Goal: Task Accomplishment & Management: Manage account settings

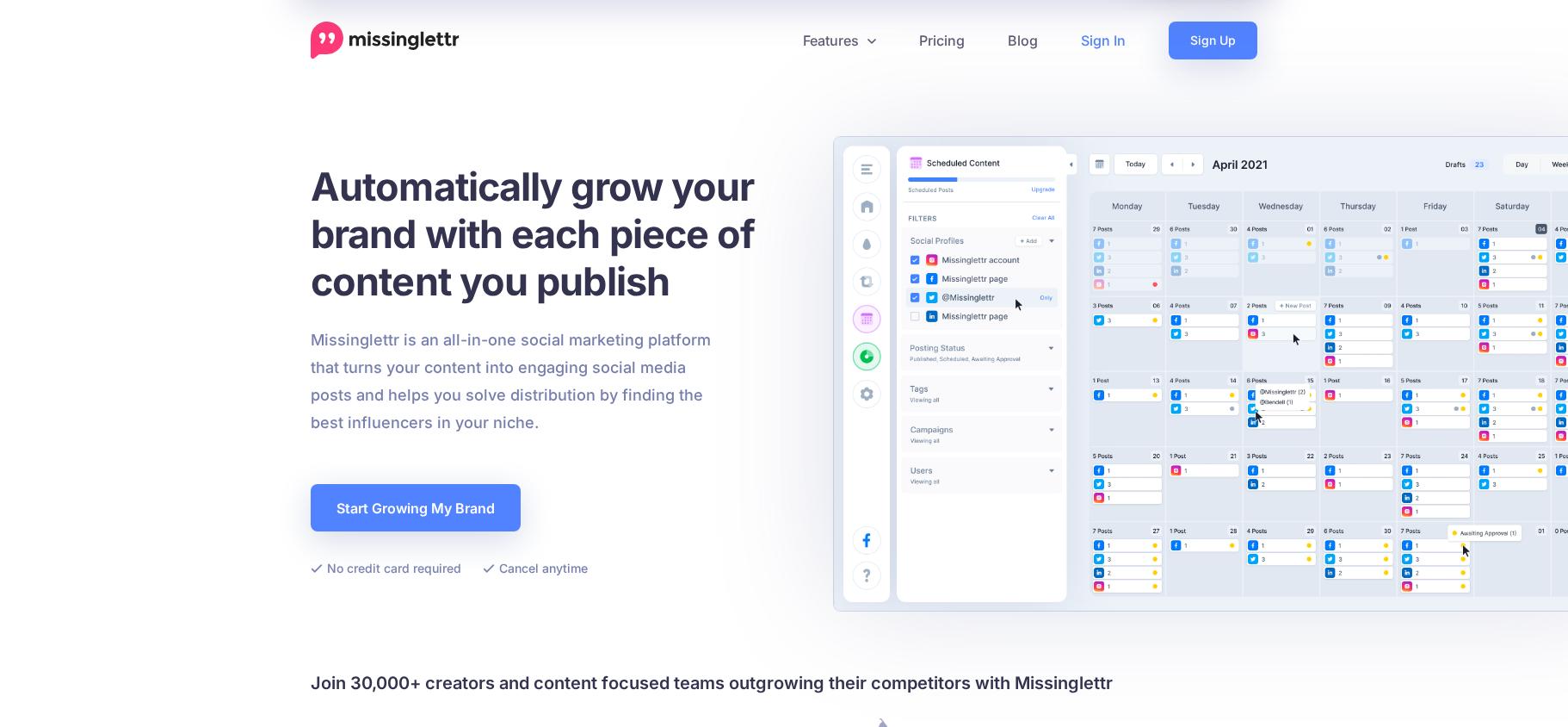
click at [1098, 42] on link "Sign In" at bounding box center [1103, 40] width 88 height 38
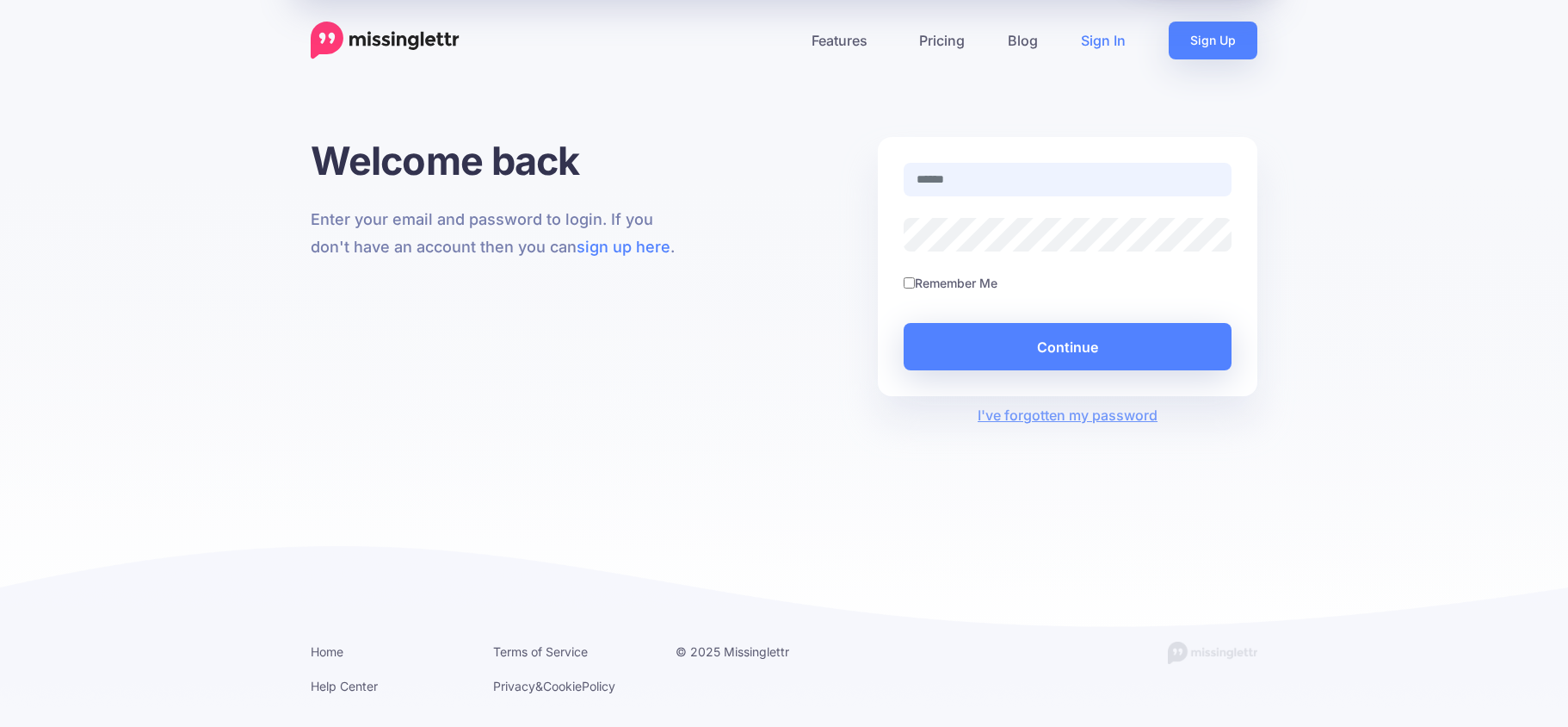
click at [957, 187] on input "text" at bounding box center [1068, 180] width 328 height 33
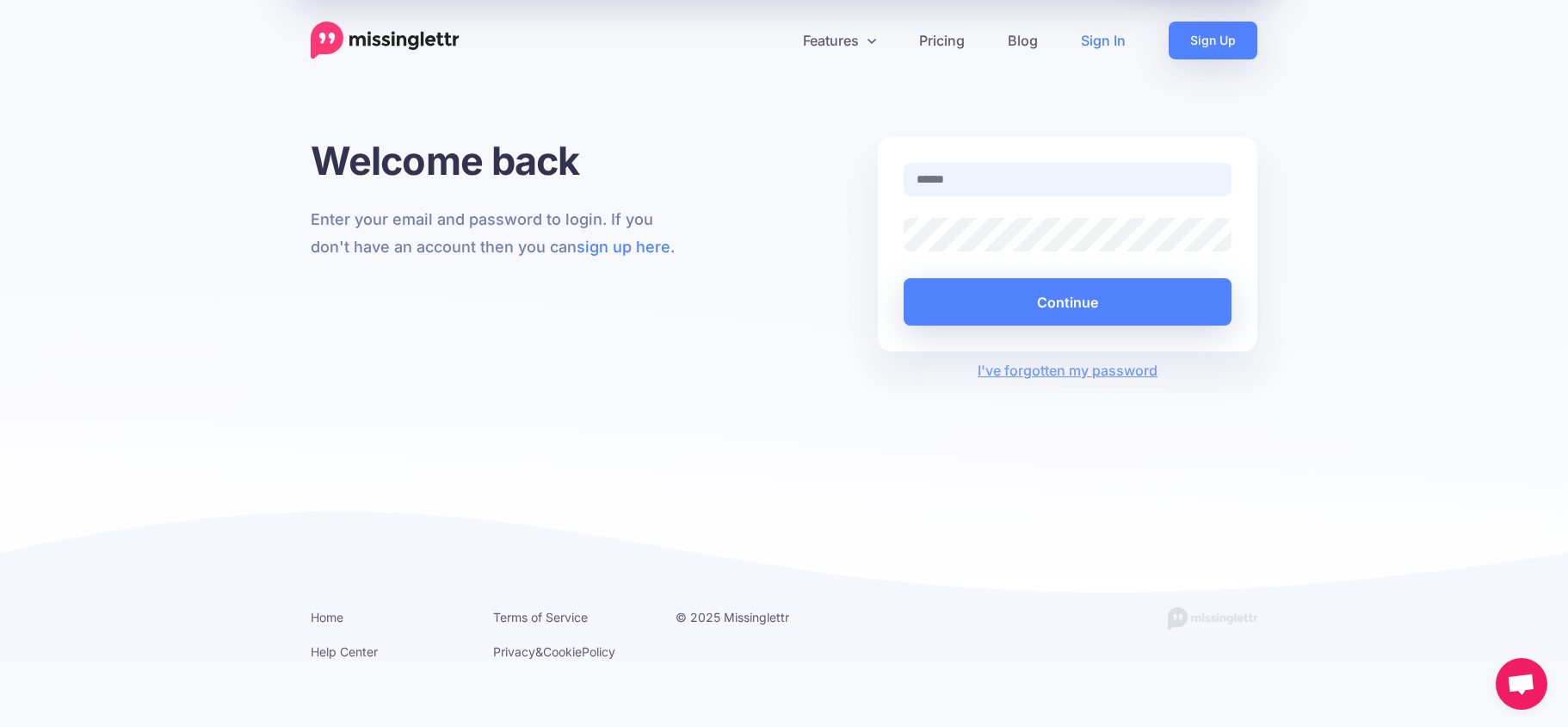
click at [987, 190] on input "text" at bounding box center [1068, 180] width 328 height 33
type input "**********"
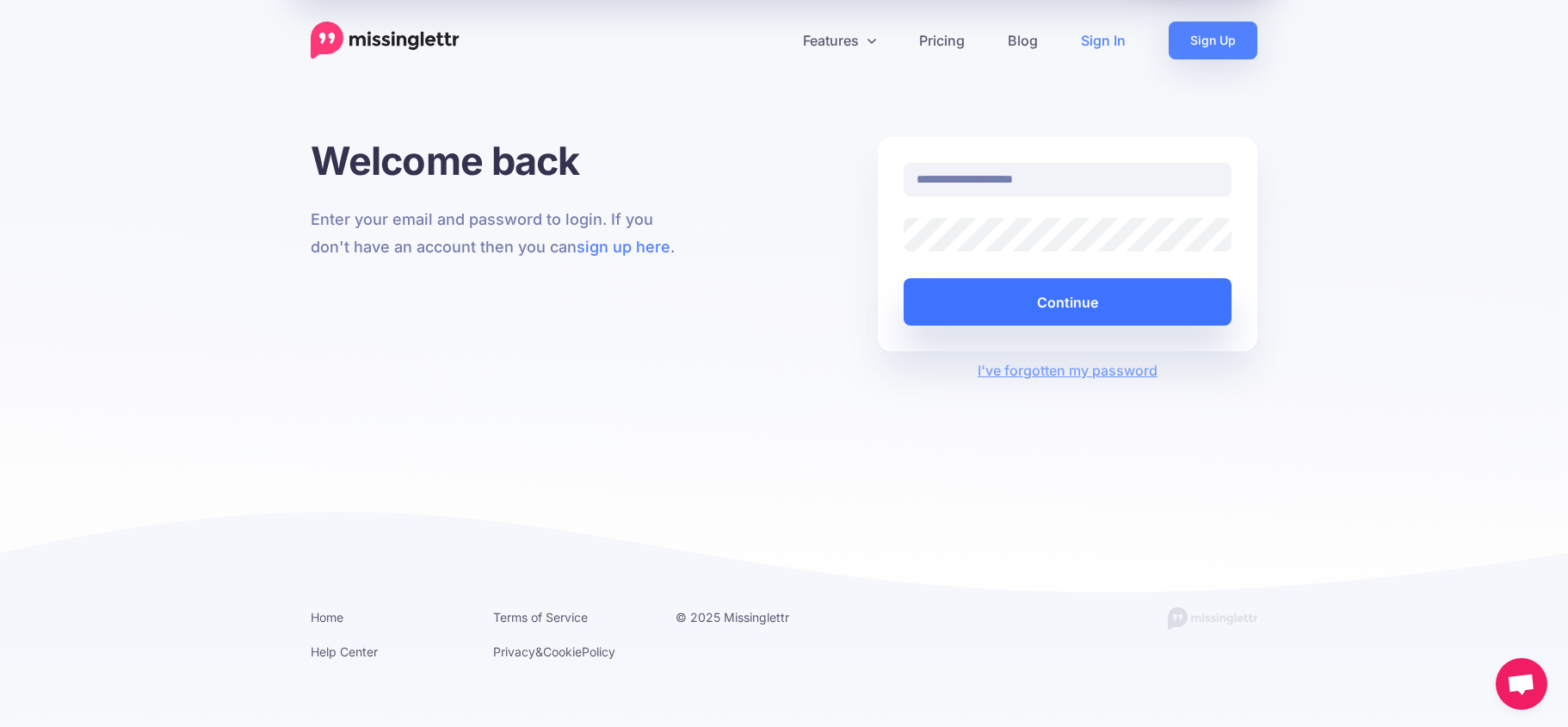
click at [1045, 300] on button "Continue" at bounding box center [1068, 301] width 328 height 47
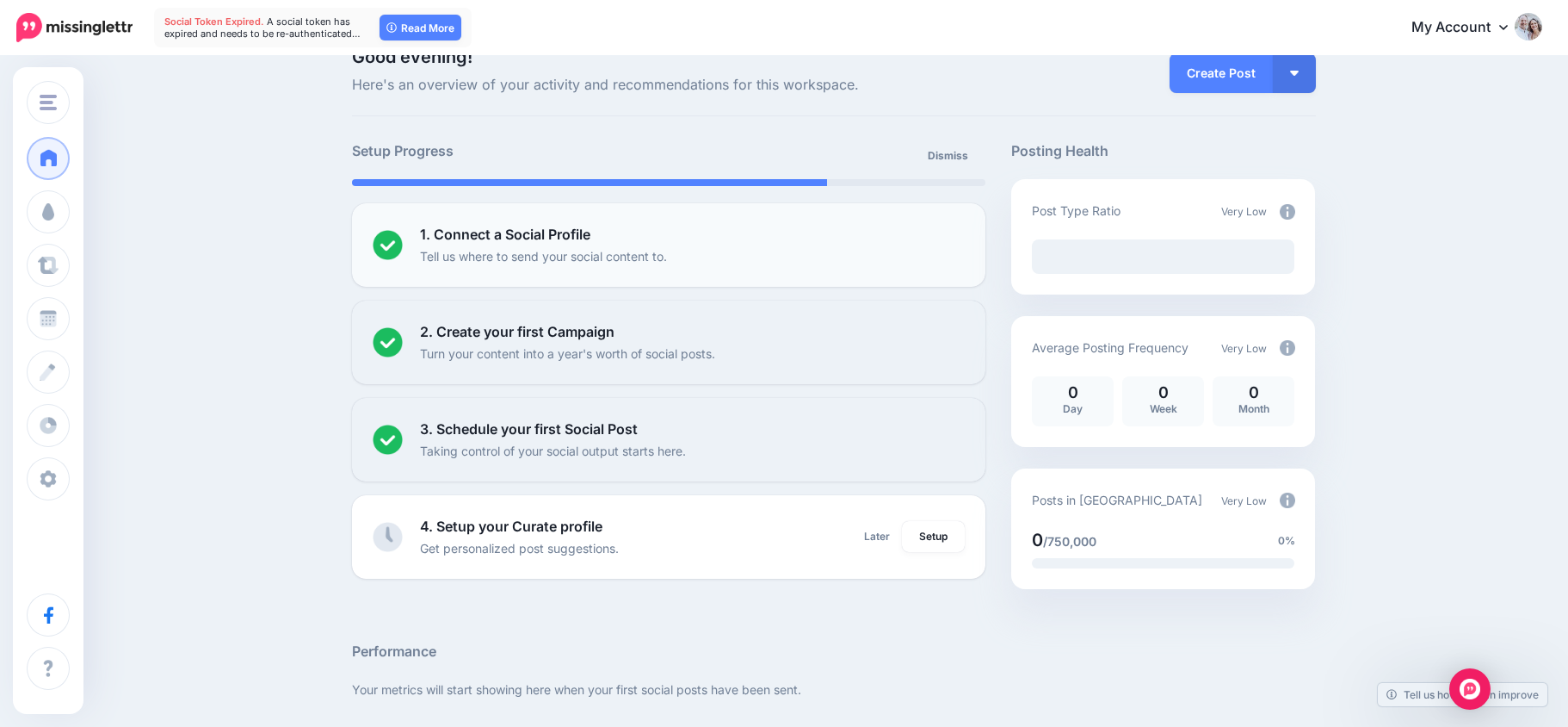
scroll to position [45, 0]
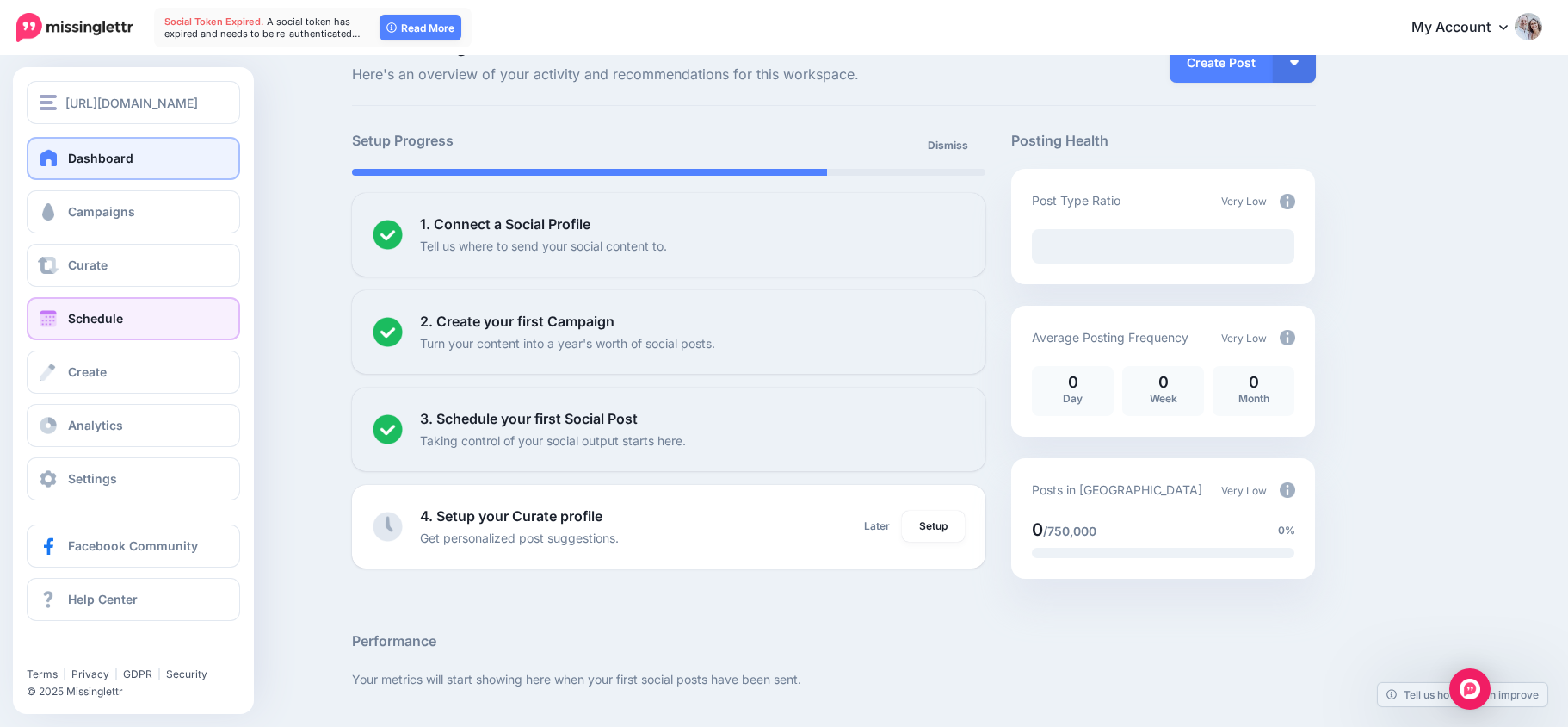
click at [44, 324] on span at bounding box center [48, 318] width 22 height 18
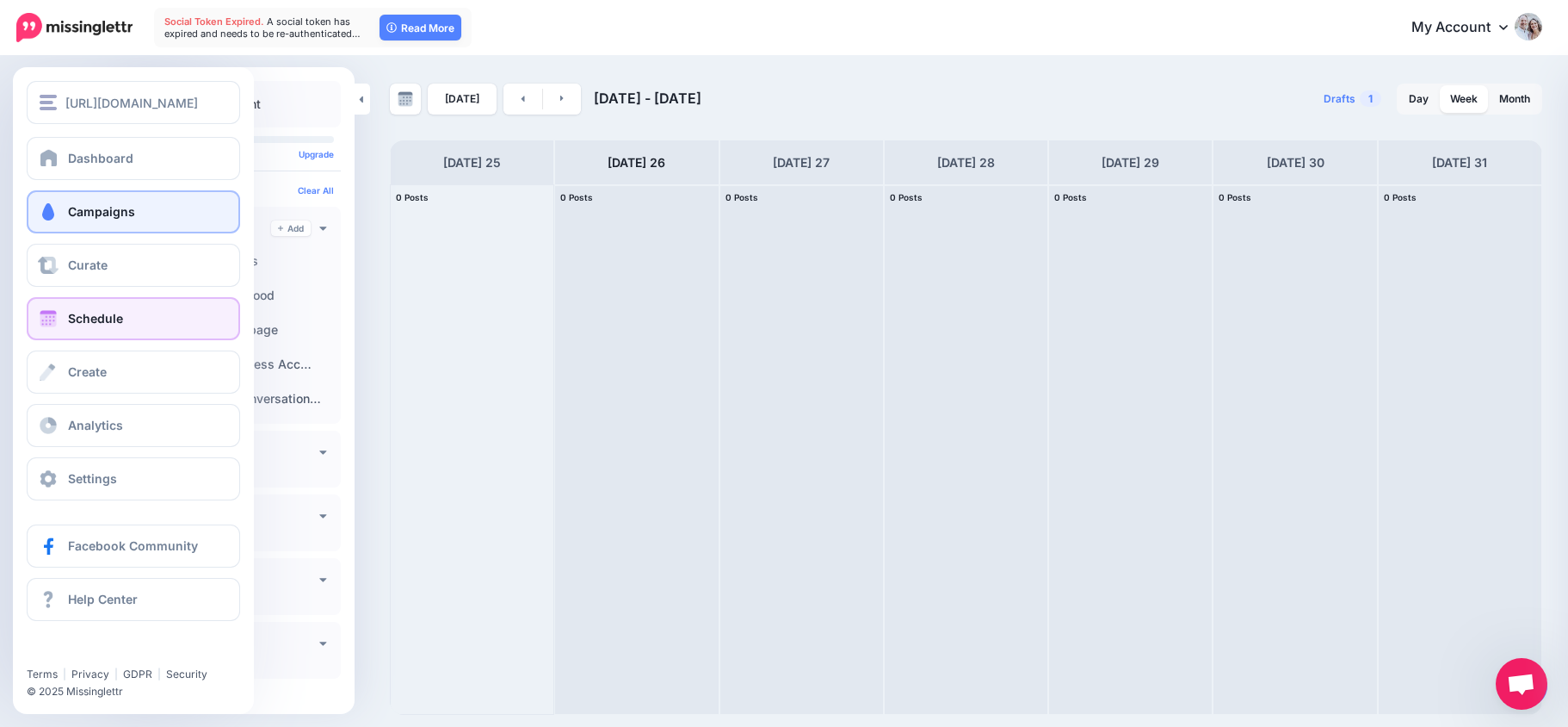
click at [42, 204] on span at bounding box center [48, 211] width 22 height 18
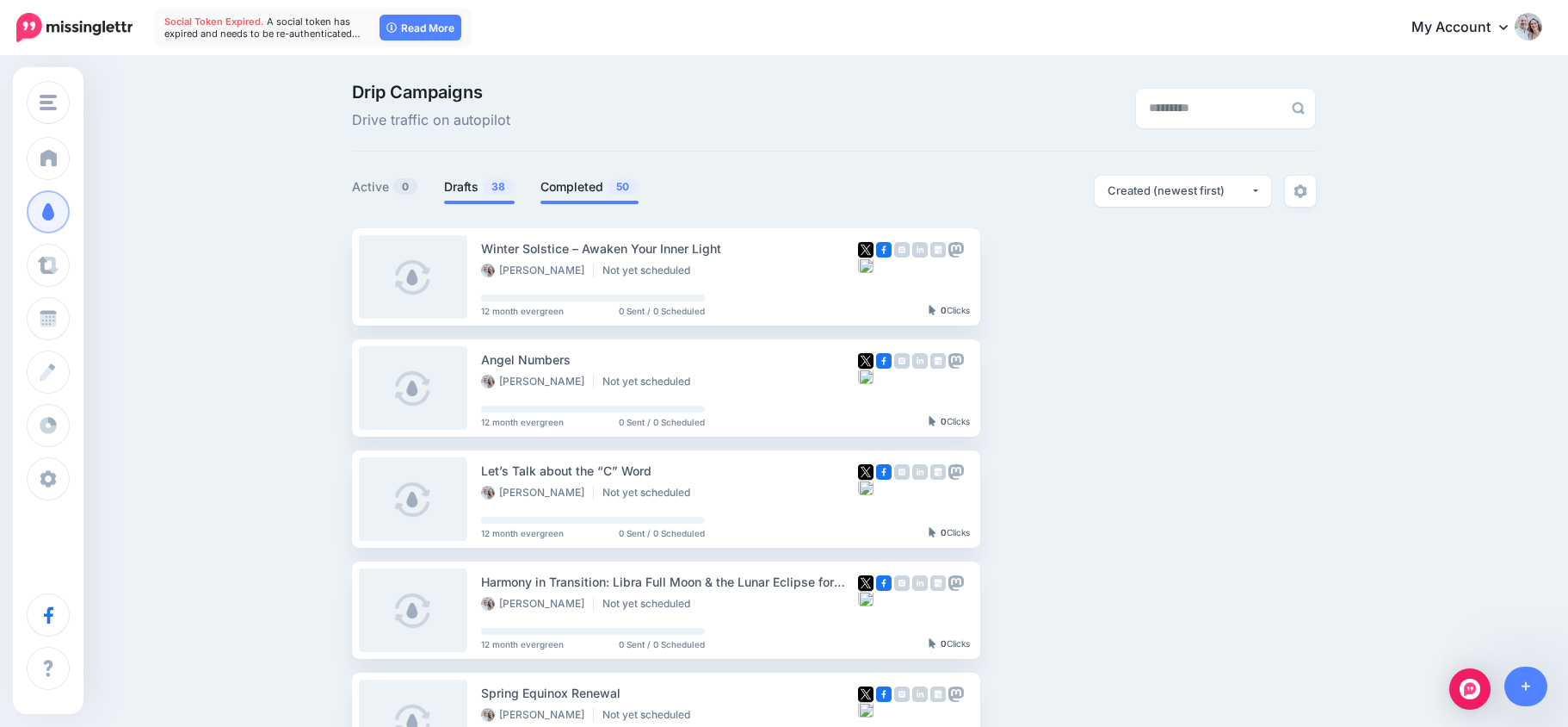
click at [575, 184] on link "Completed 50" at bounding box center [589, 186] width 98 height 20
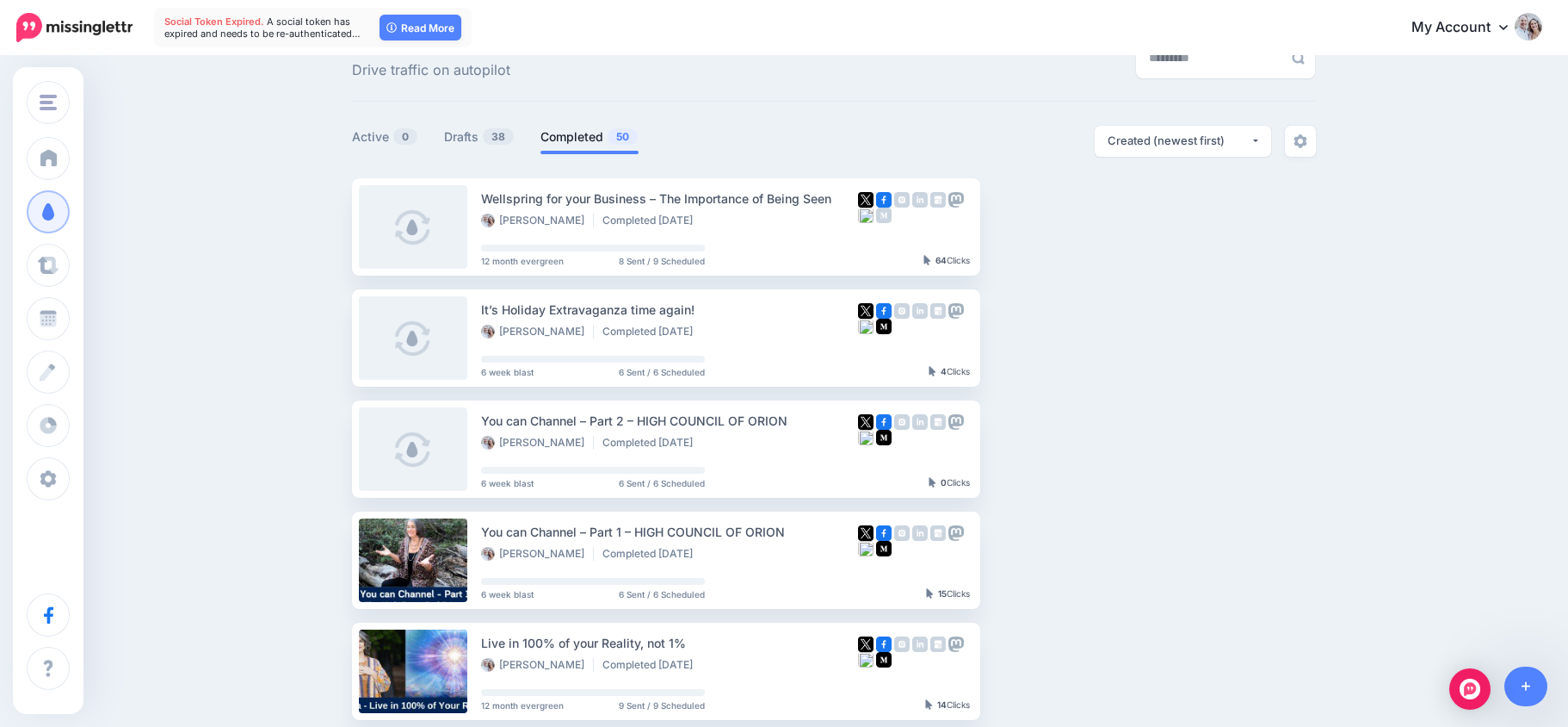
scroll to position [51, 0]
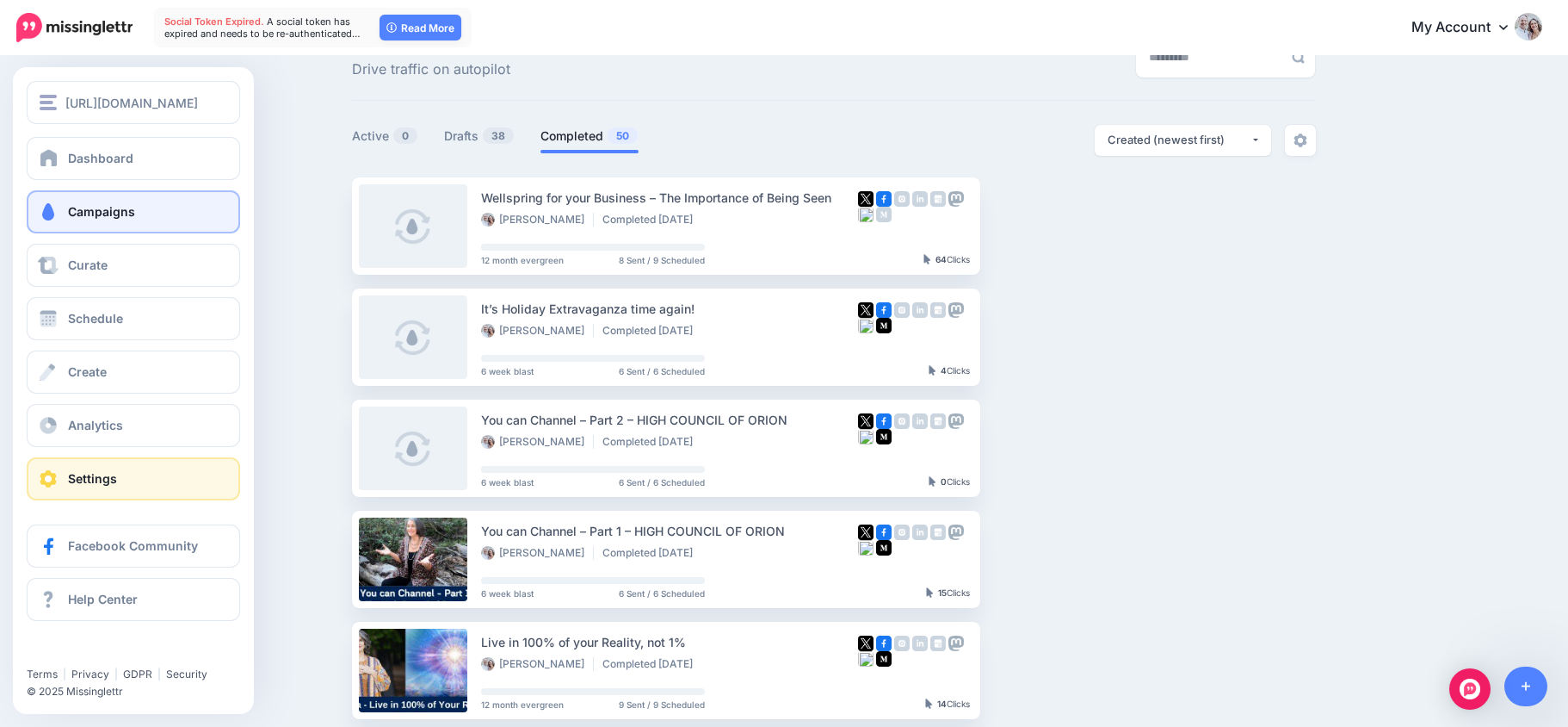
click at [52, 473] on span at bounding box center [48, 478] width 22 height 18
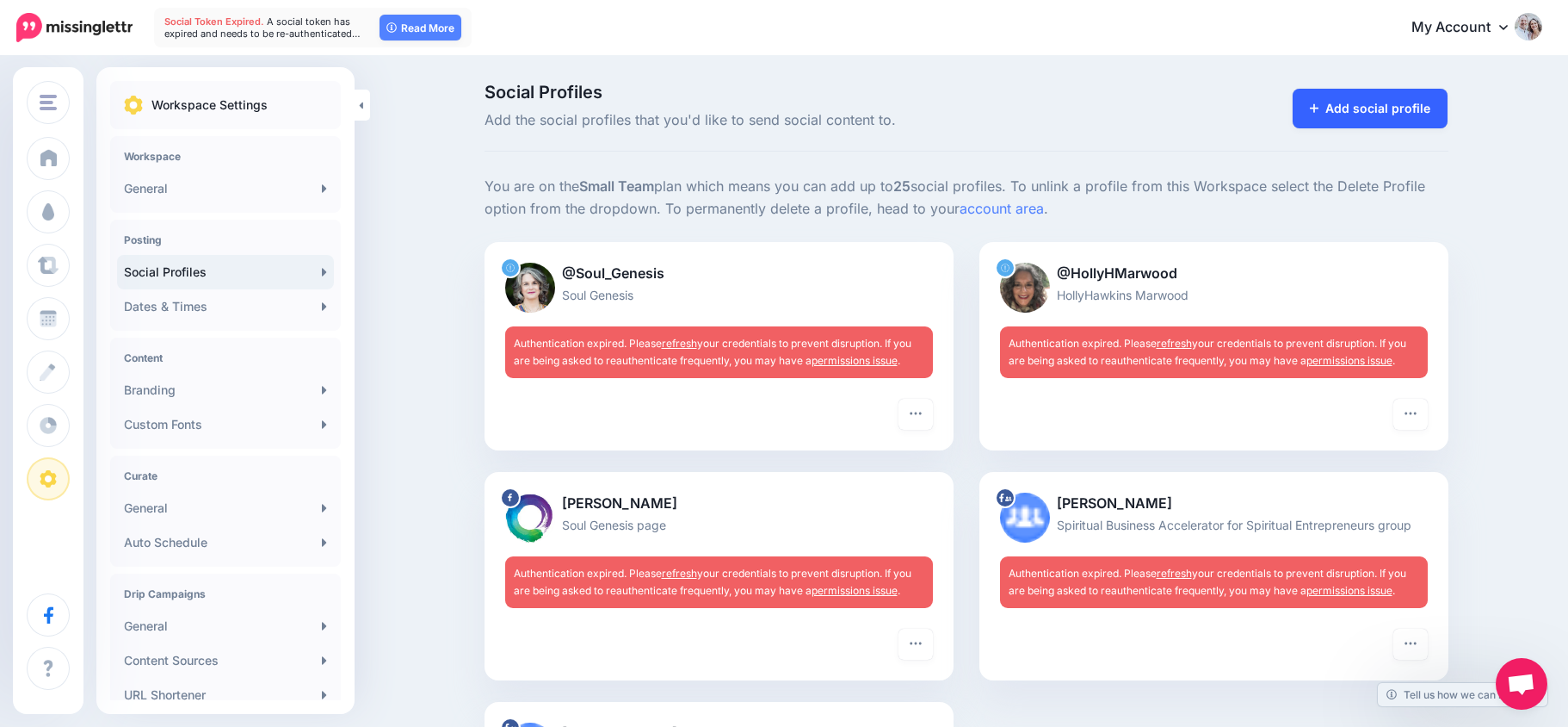
click at [1370, 108] on link "Add social profile" at bounding box center [1371, 108] width 156 height 40
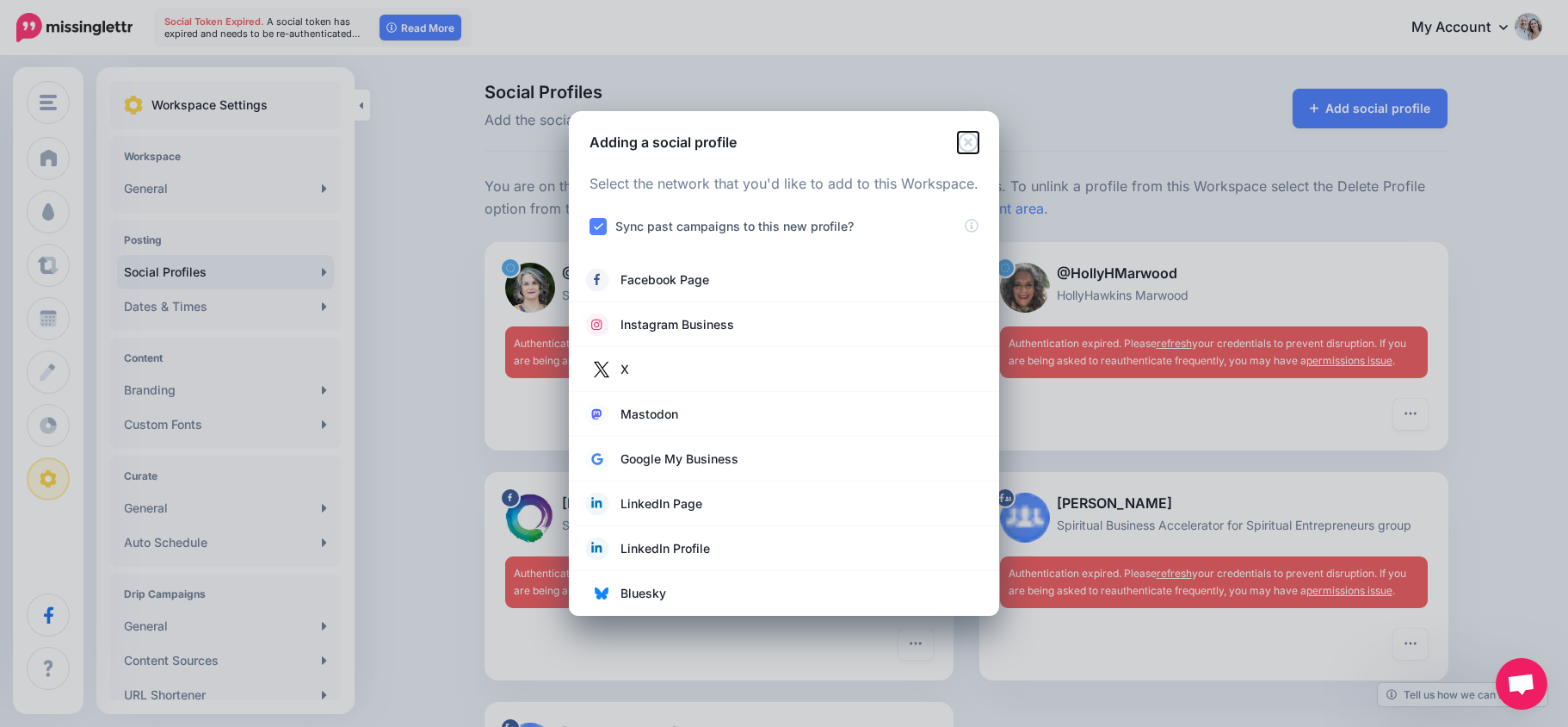
click at [970, 140] on icon "Close" at bounding box center [967, 141] width 19 height 19
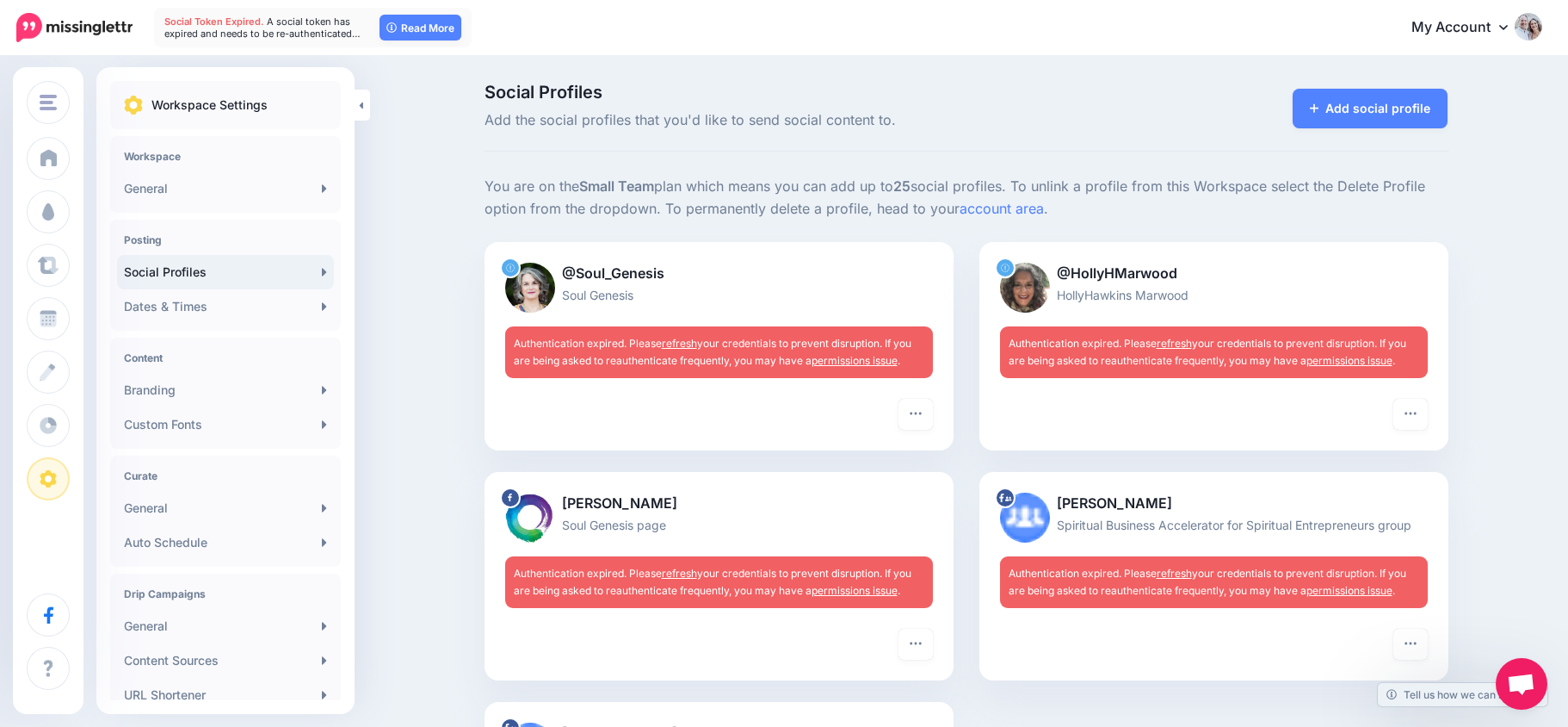
click at [1473, 25] on link "My Account" at bounding box center [1469, 28] width 148 height 43
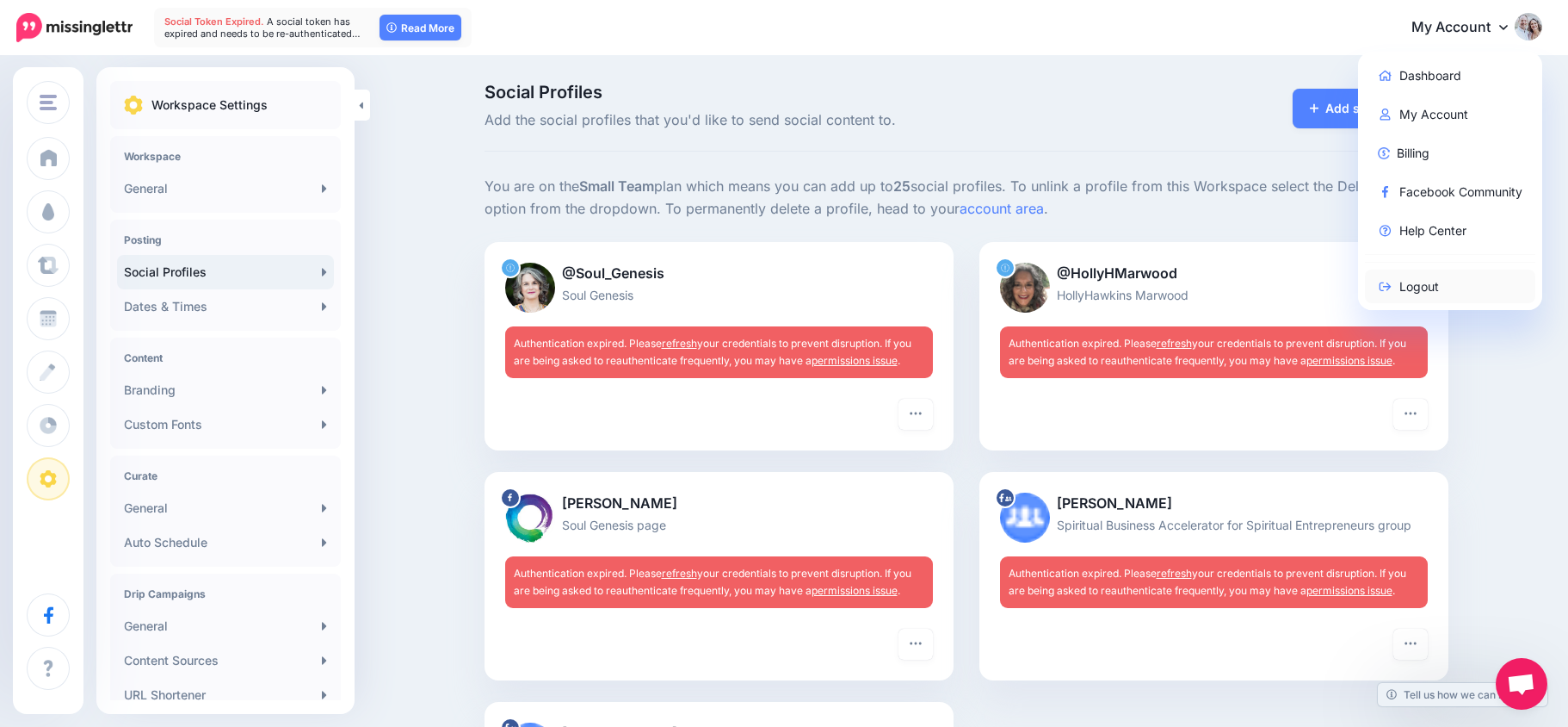
click at [1411, 282] on link "Logout" at bounding box center [1450, 287] width 171 height 33
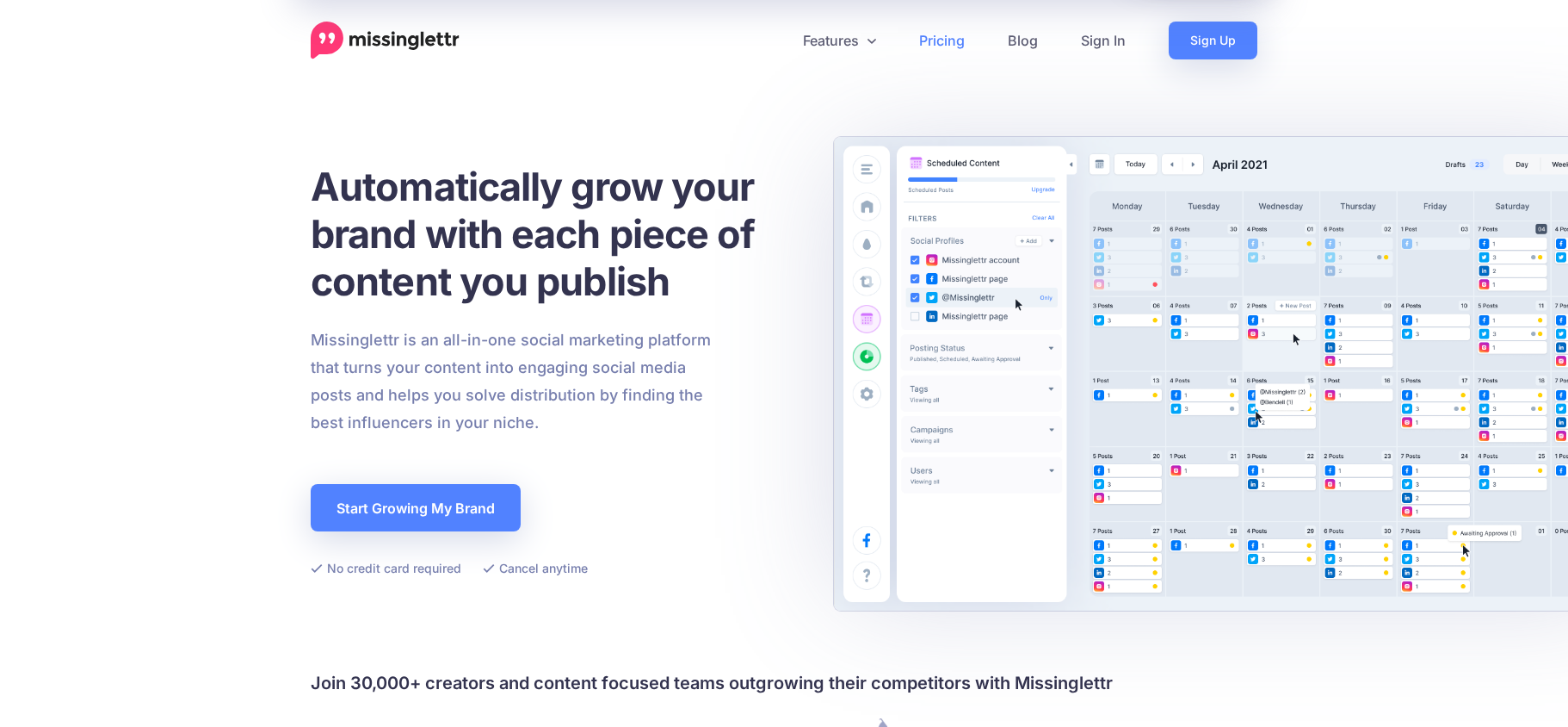
click at [948, 43] on link "Pricing" at bounding box center [942, 40] width 89 height 38
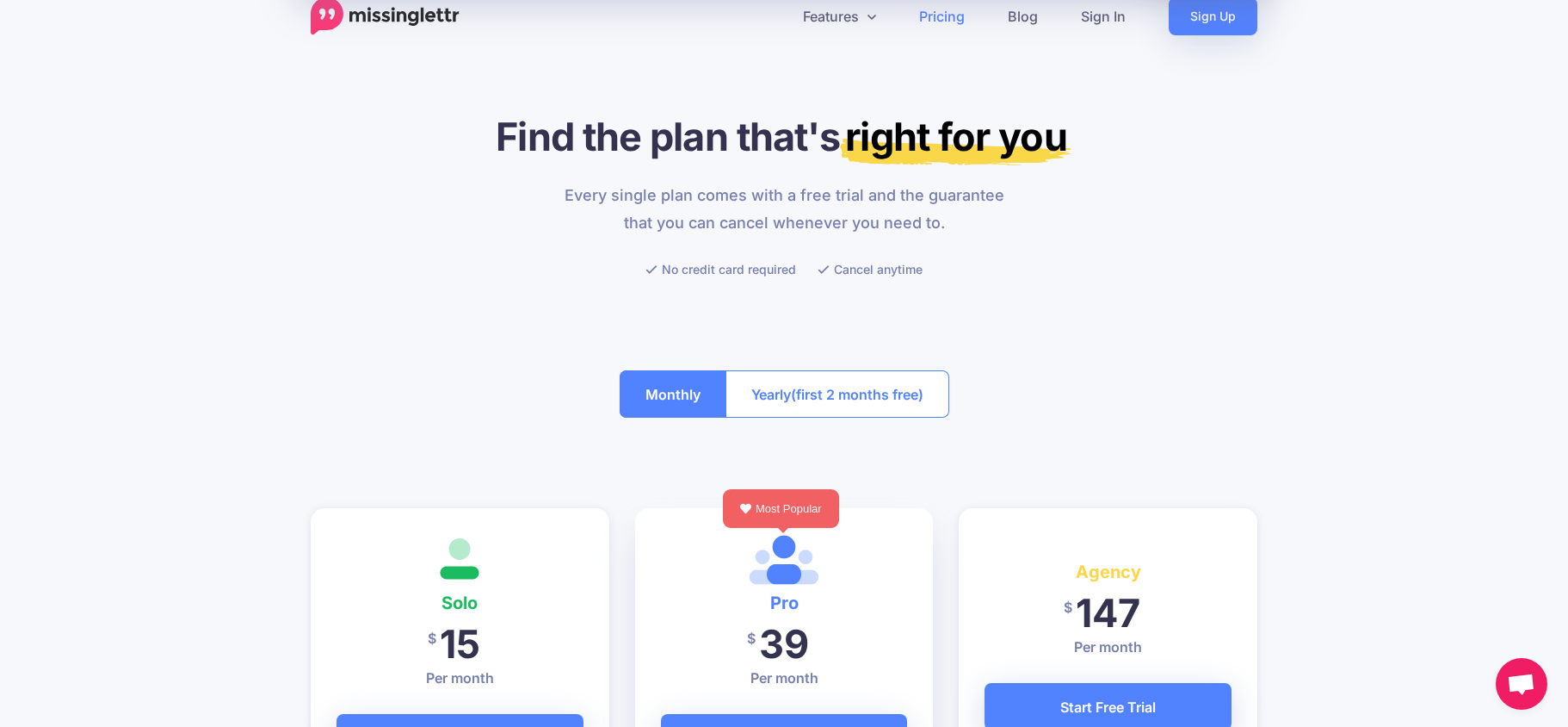
scroll to position [30, 0]
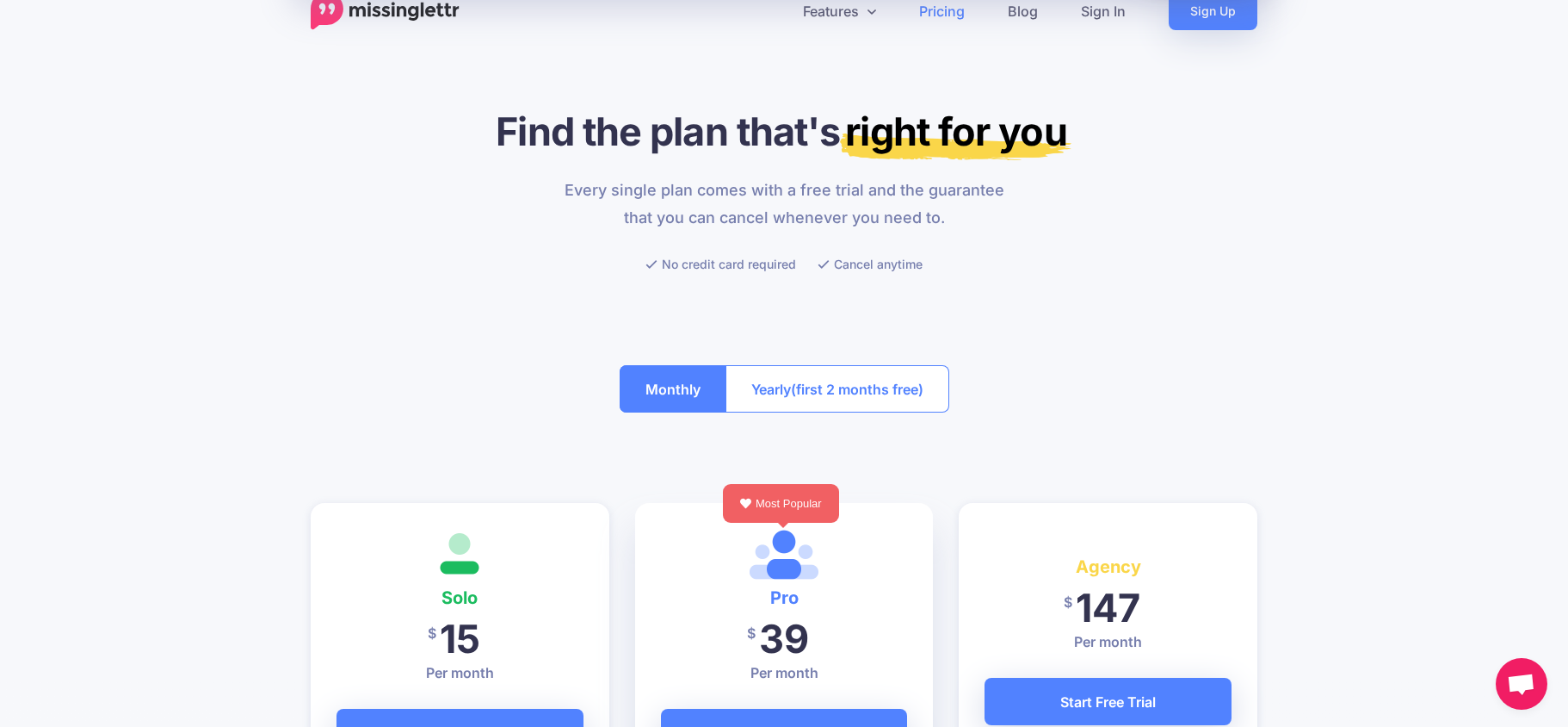
click at [781, 381] on button "Yearly (first 2 months free)" at bounding box center [837, 389] width 223 height 47
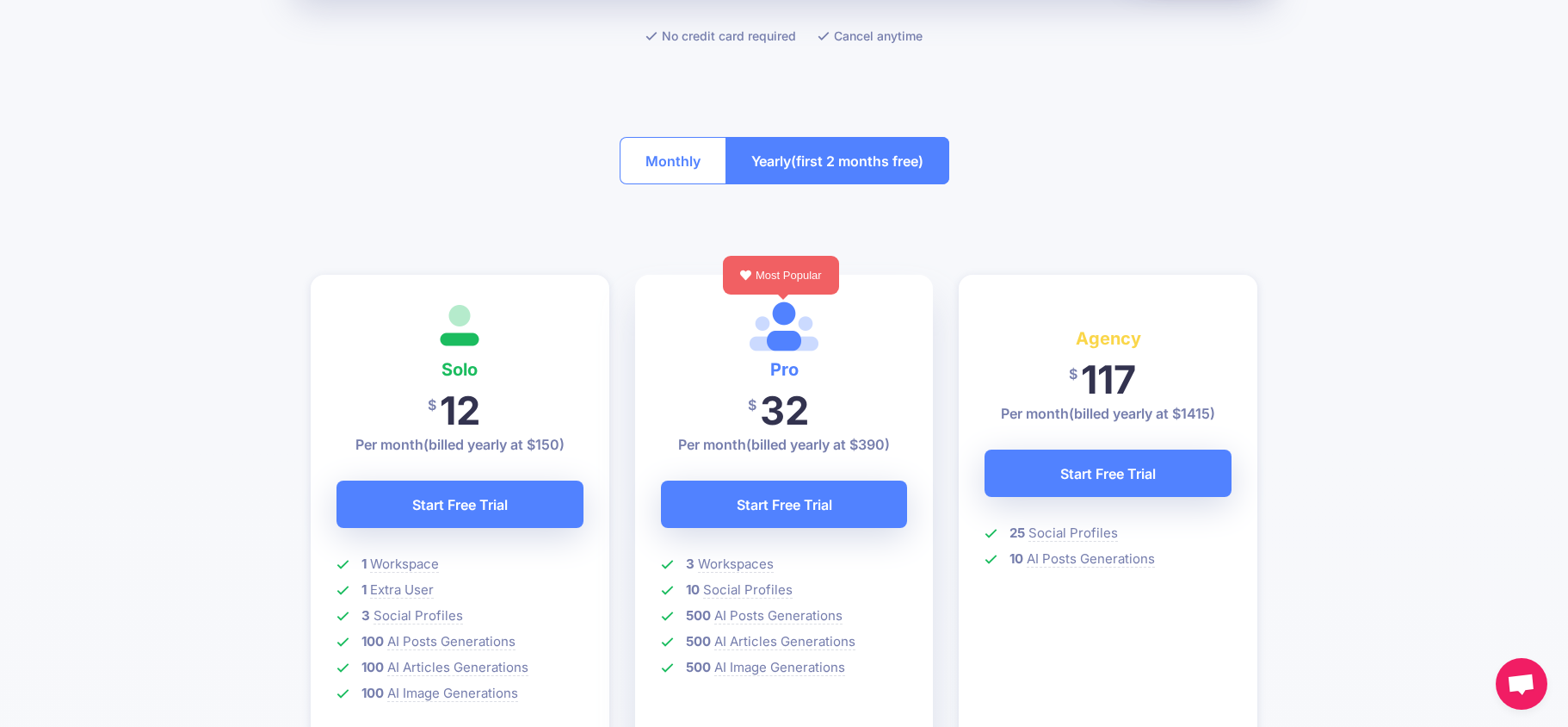
scroll to position [220, 0]
